Goal: Book appointment/travel/reservation

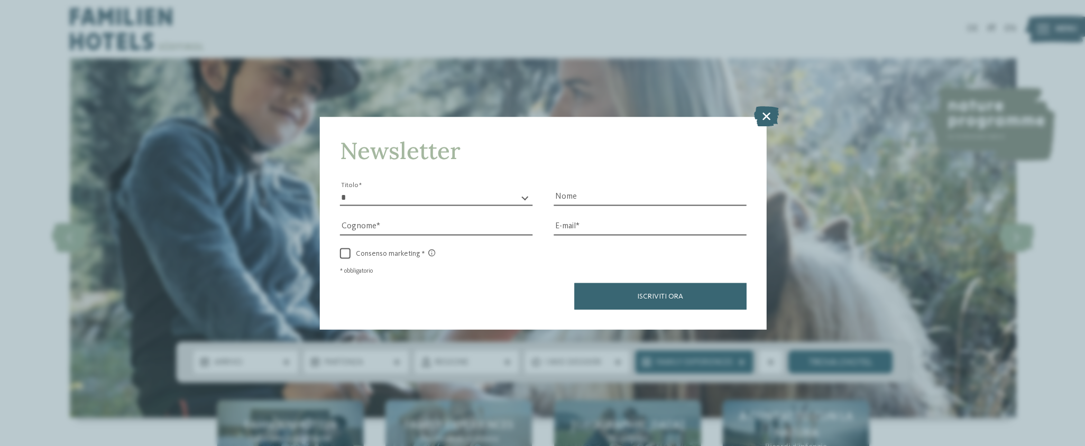
click at [777, 105] on div "Newsletter * ****** ******* ******** ****** Titolo Nome Cognome Fax" at bounding box center [542, 223] width 1085 height 446
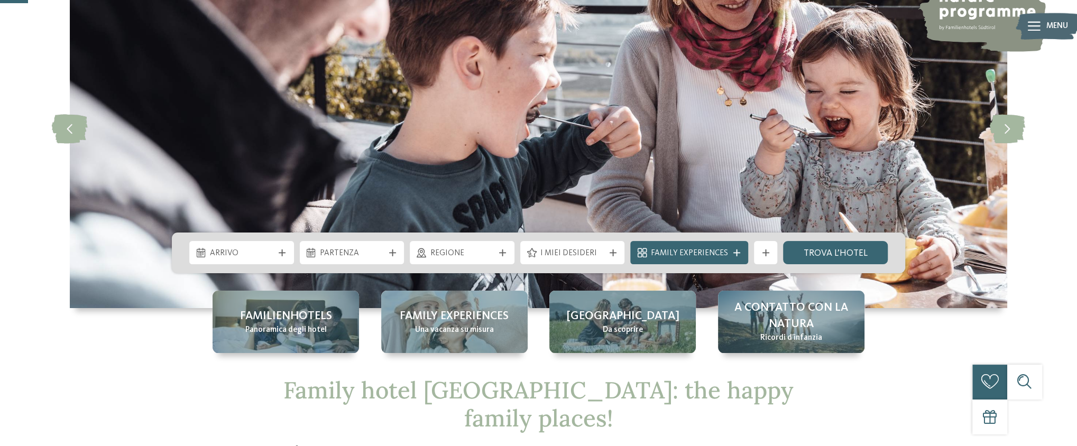
scroll to position [159, 0]
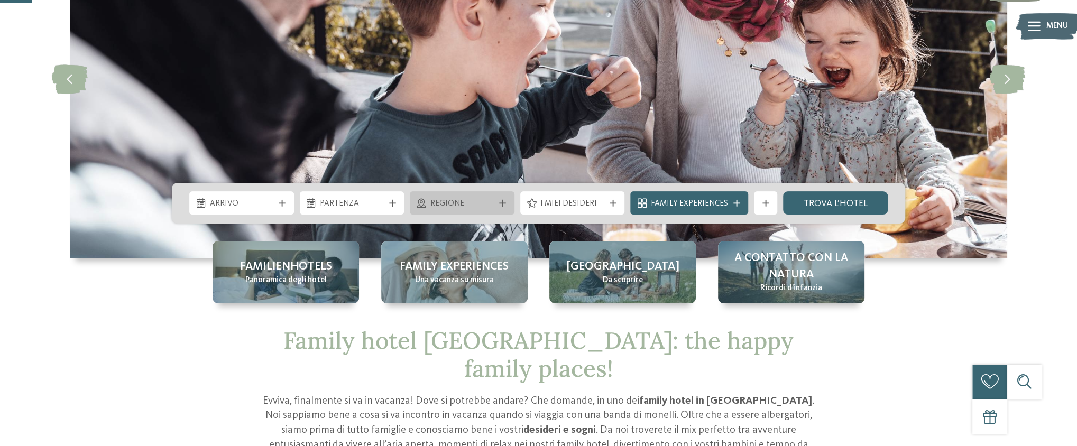
click at [453, 206] on span "Regione" at bounding box center [462, 204] width 64 height 12
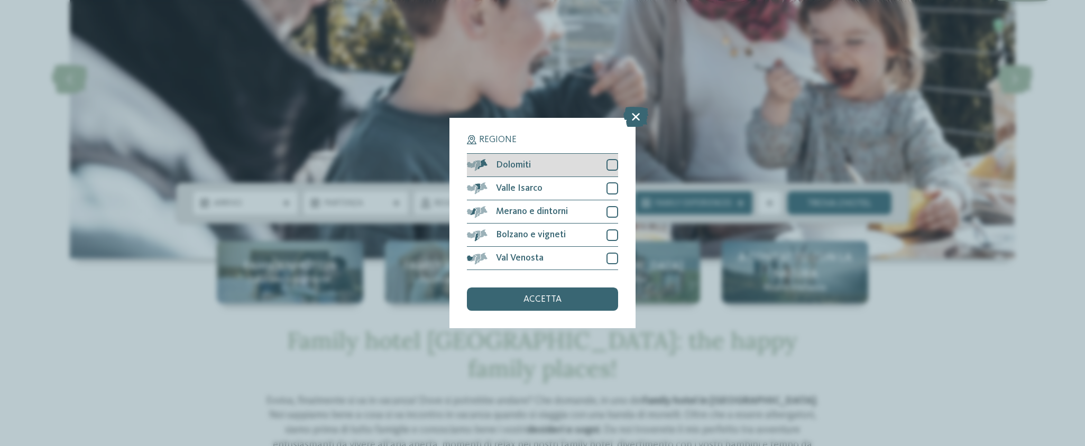
click at [611, 158] on div "Dolomiti" at bounding box center [542, 165] width 151 height 23
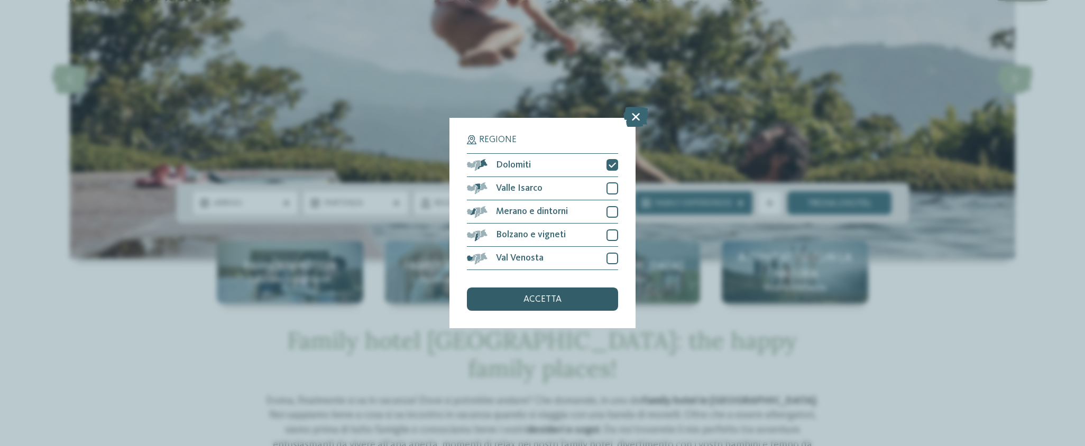
click at [564, 294] on div "accetta" at bounding box center [542, 299] width 151 height 23
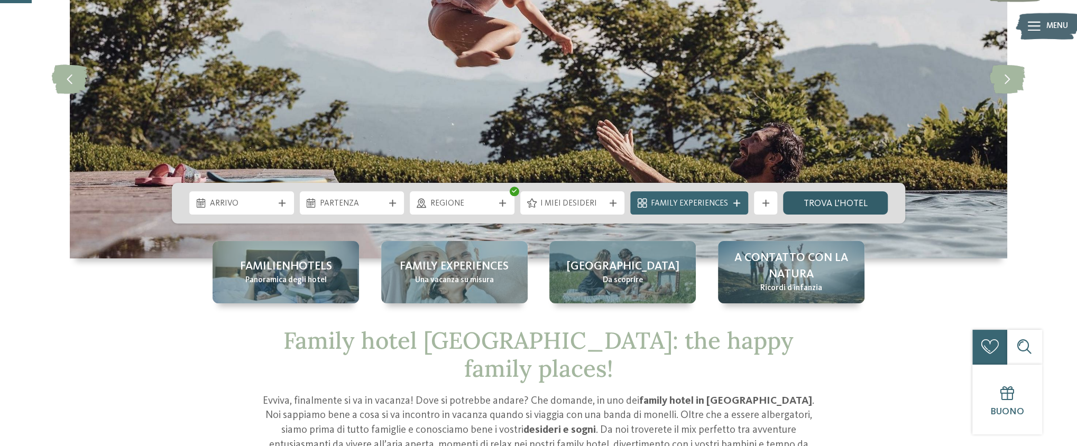
click at [838, 205] on link "trova l’hotel" at bounding box center [835, 202] width 105 height 23
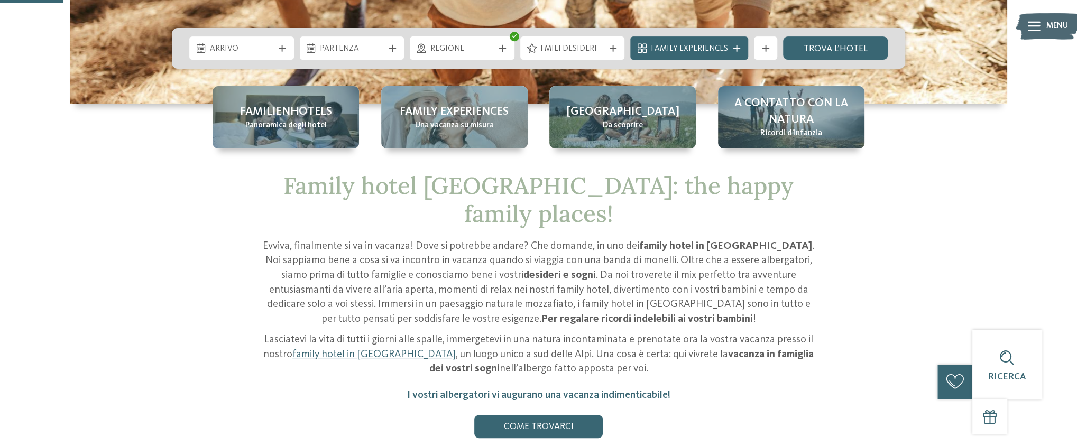
scroll to position [0, 0]
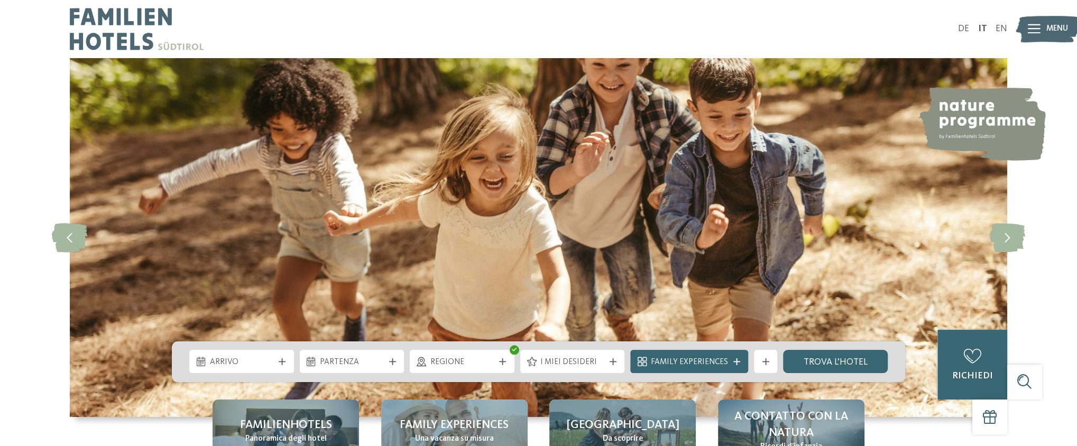
drag, startPoint x: 883, startPoint y: 260, endPoint x: 223, endPoint y: 13, distance: 704.3
click at [223, 13] on div at bounding box center [304, 29] width 468 height 58
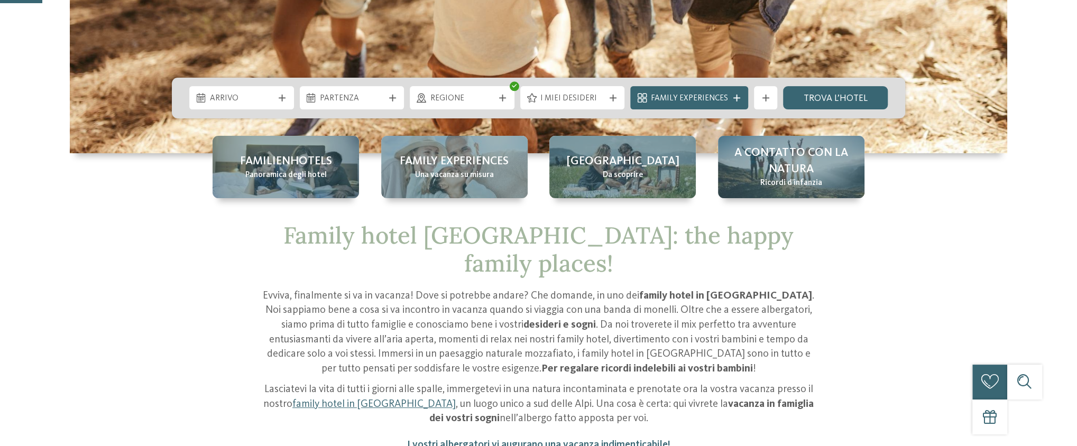
scroll to position [264, 0]
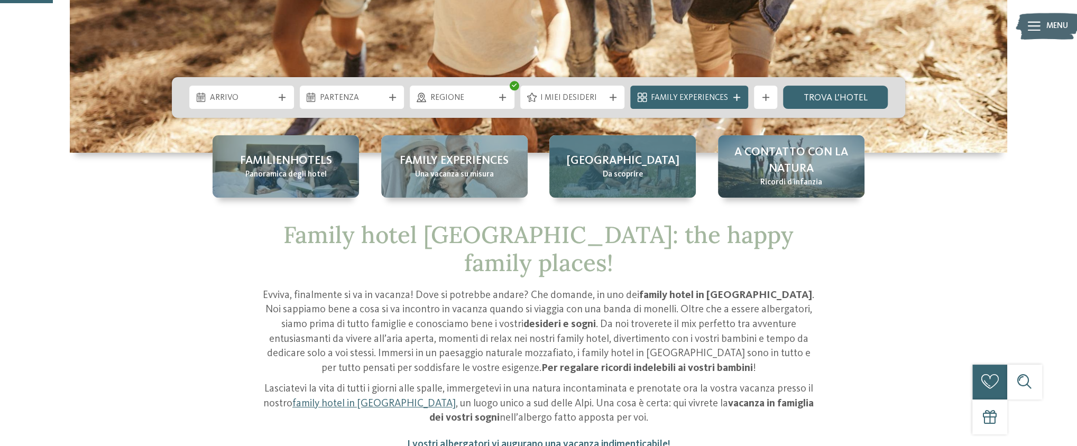
click at [647, 169] on span "[GEOGRAPHIC_DATA]" at bounding box center [622, 161] width 113 height 16
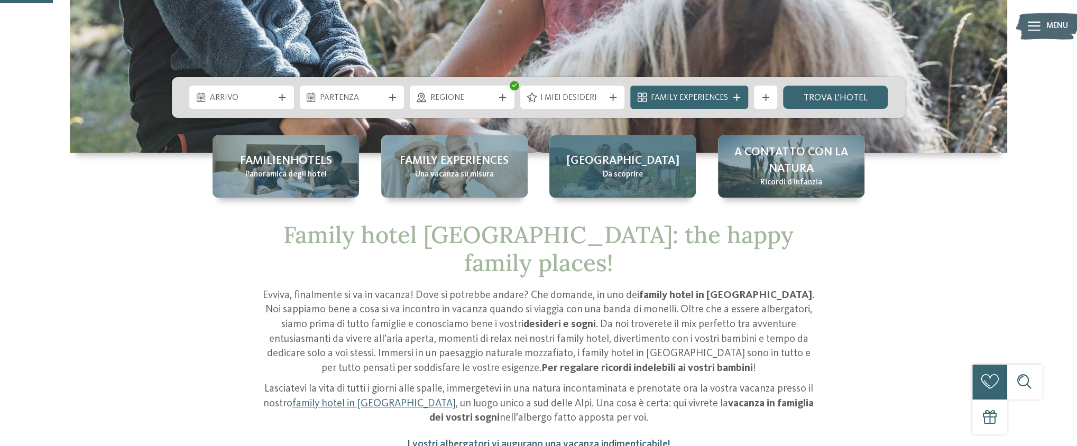
click at [639, 164] on span "[GEOGRAPHIC_DATA]" at bounding box center [622, 161] width 113 height 16
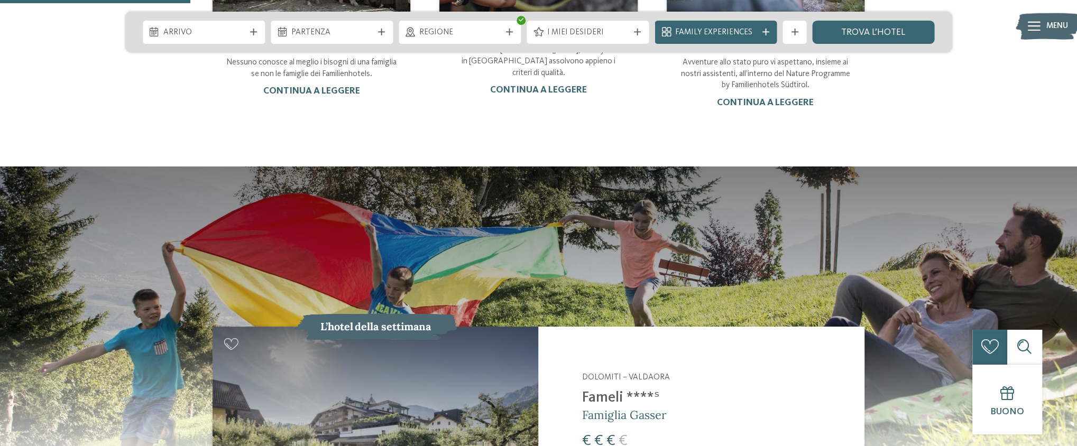
scroll to position [1163, 0]
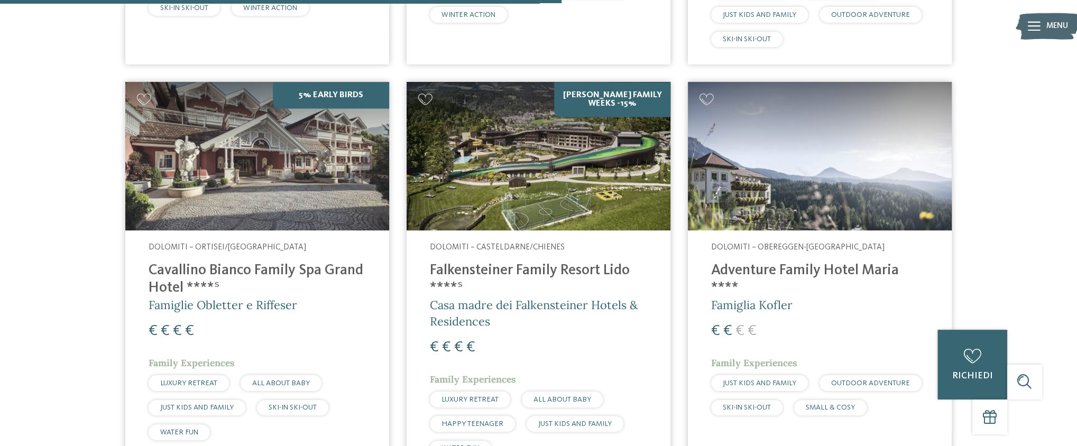
scroll to position [1127, 0]
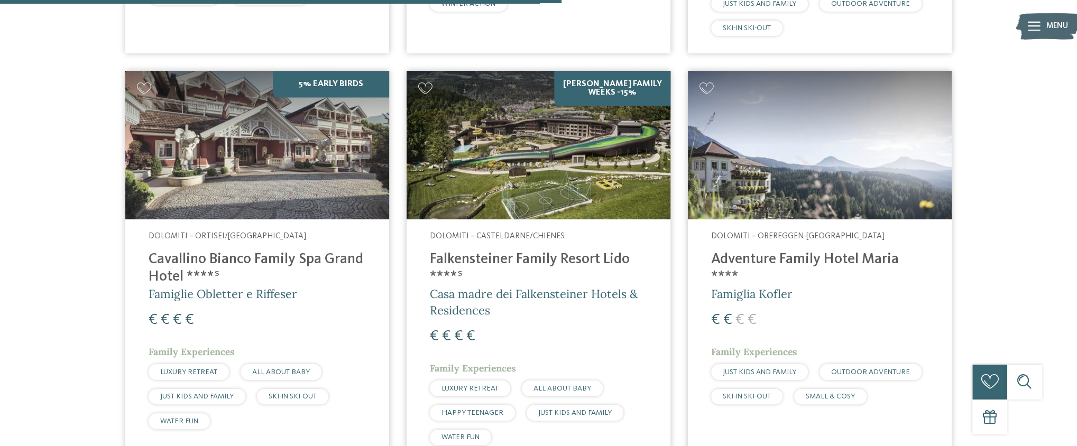
click at [888, 158] on img at bounding box center [820, 145] width 264 height 149
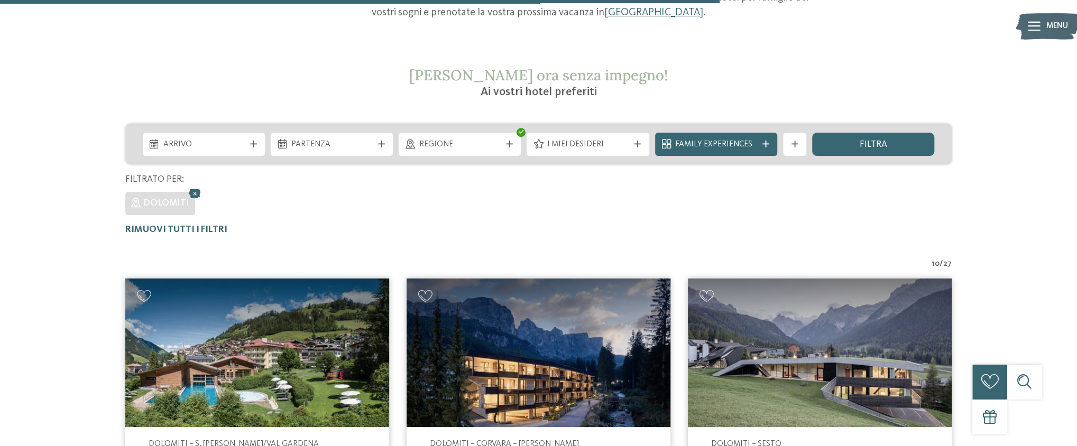
scroll to position [1444, 0]
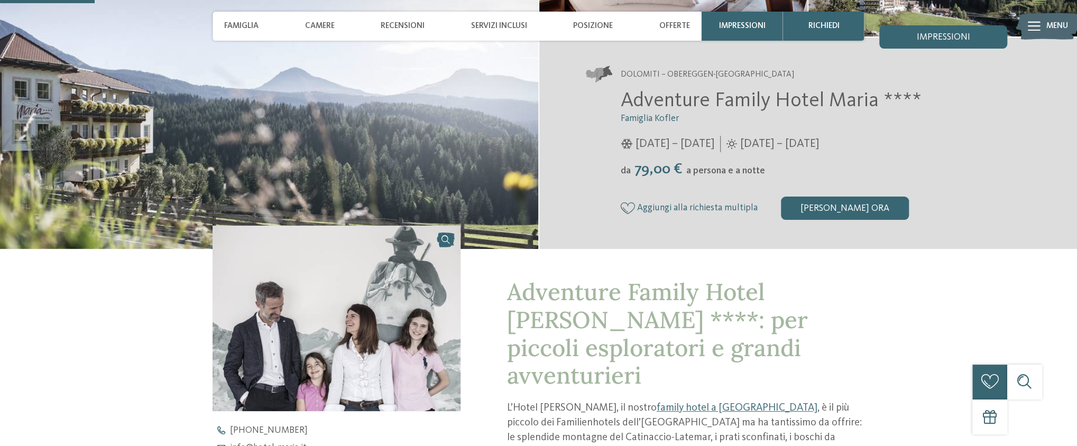
scroll to position [317, 0]
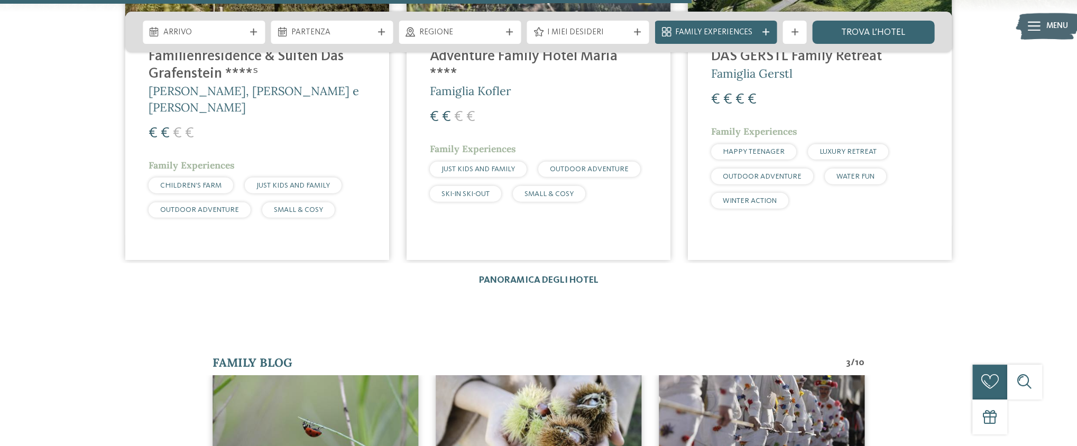
scroll to position [2009, 0]
